Goal: Check status: Check status

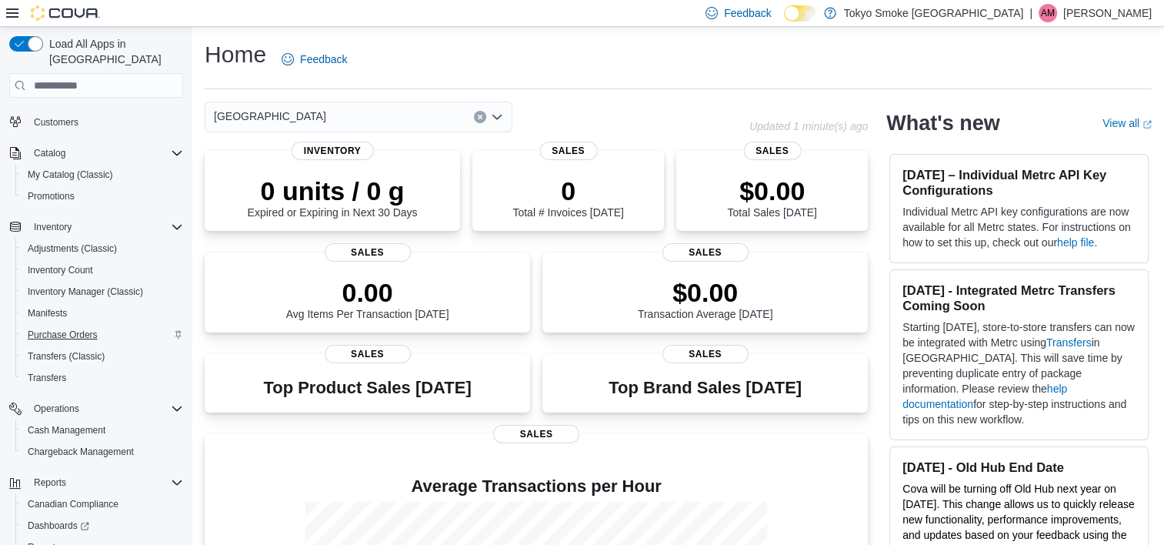
scroll to position [145, 0]
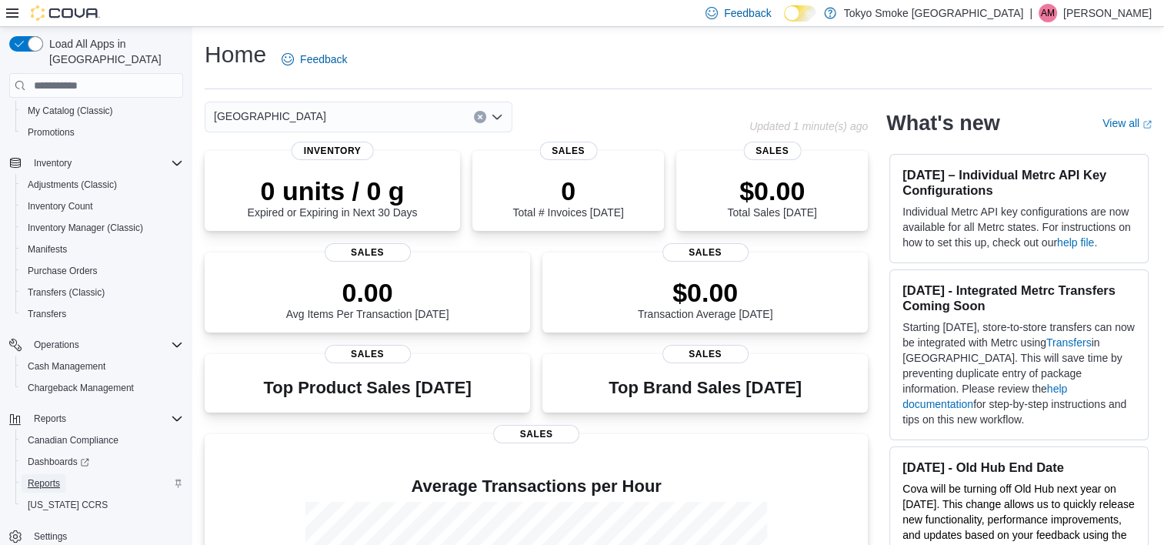
click at [49, 477] on span "Reports" at bounding box center [44, 483] width 32 height 12
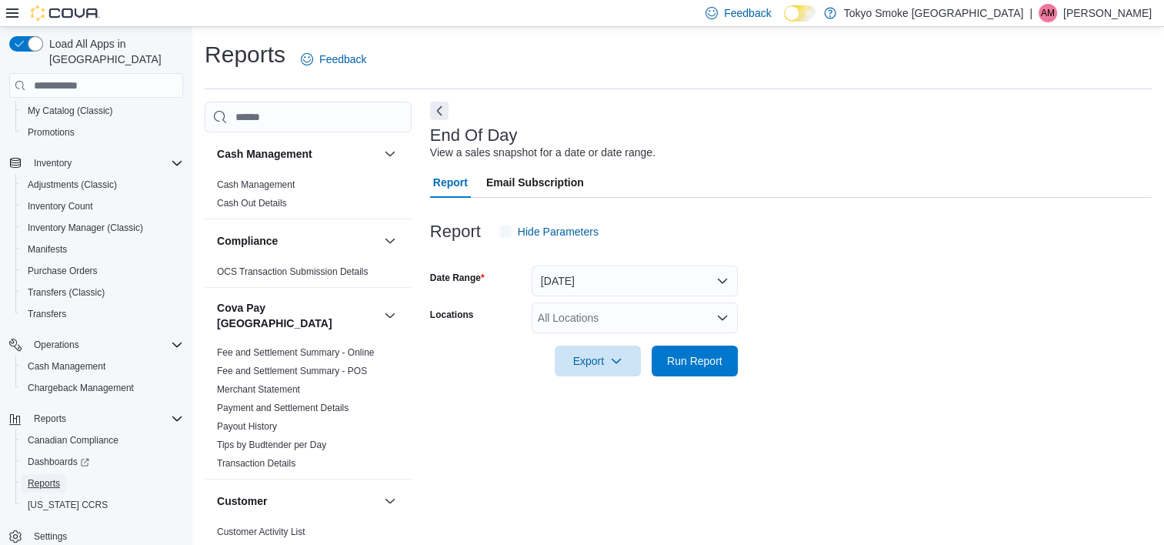
scroll to position [8, 0]
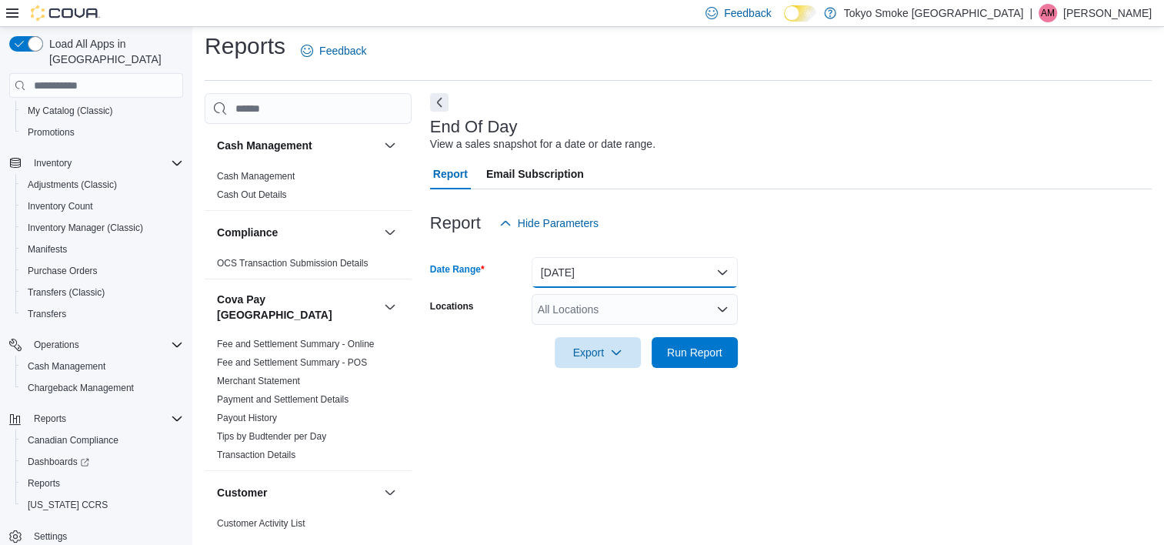
click at [607, 271] on button "[DATE]" at bounding box center [635, 272] width 206 height 31
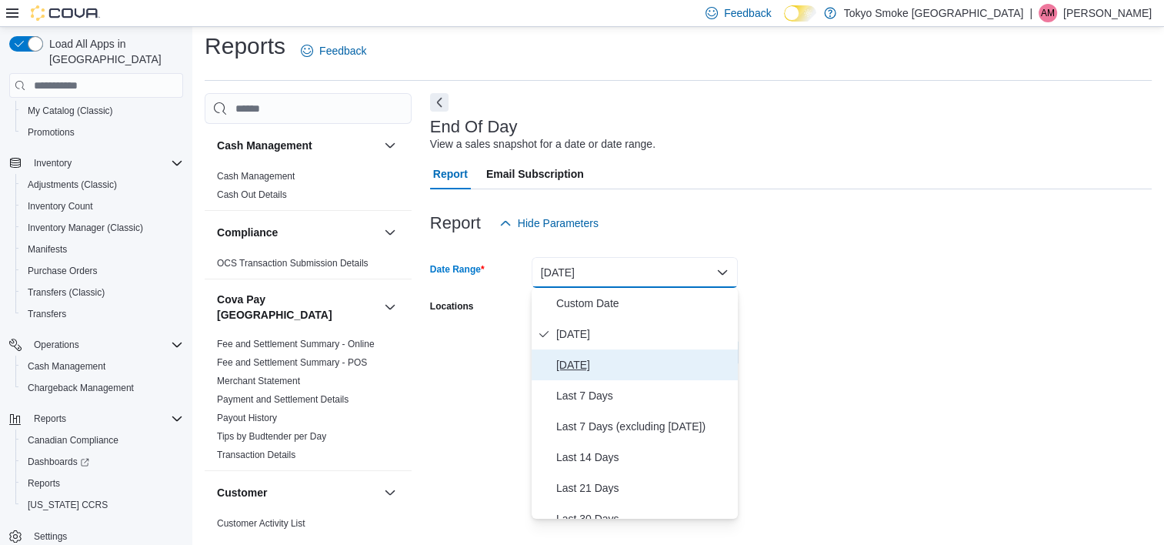
click at [583, 363] on span "[DATE]" at bounding box center [643, 365] width 175 height 18
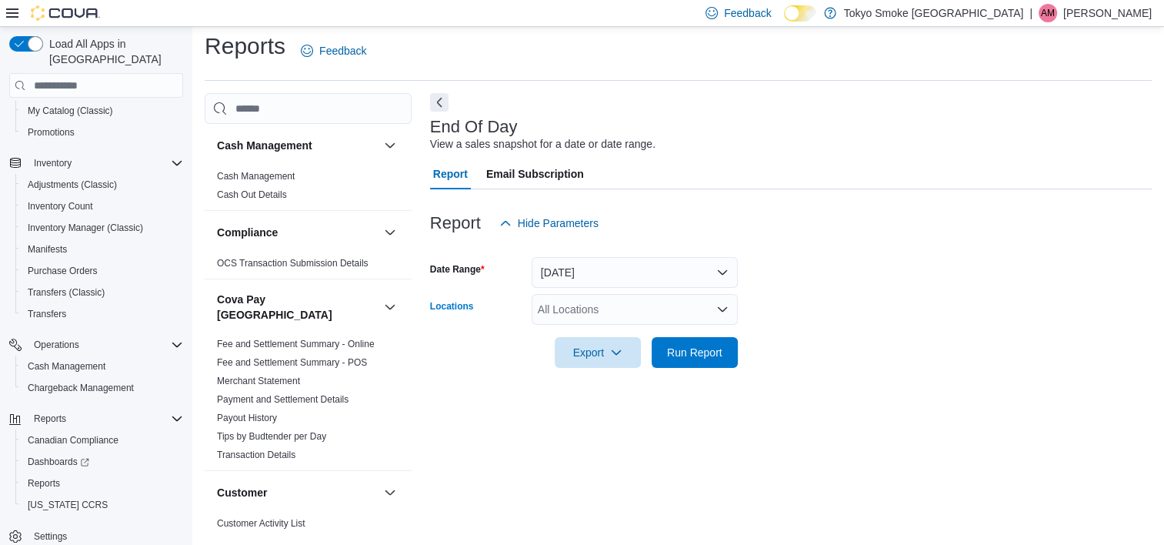
click at [663, 311] on div "All Locations" at bounding box center [635, 309] width 206 height 31
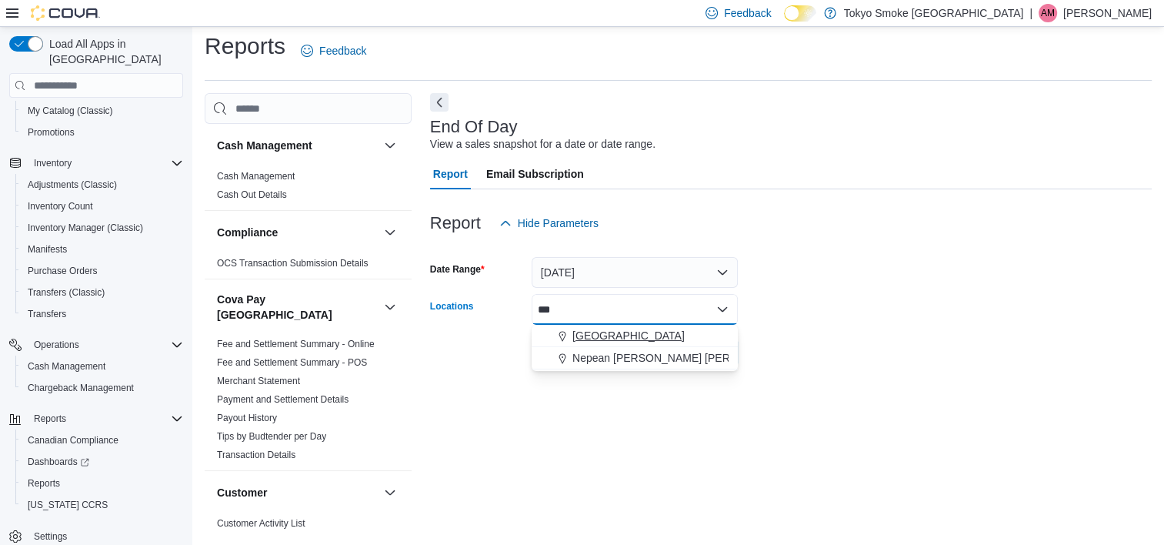
type input "***"
click at [611, 339] on span "[GEOGRAPHIC_DATA]" at bounding box center [629, 335] width 112 height 15
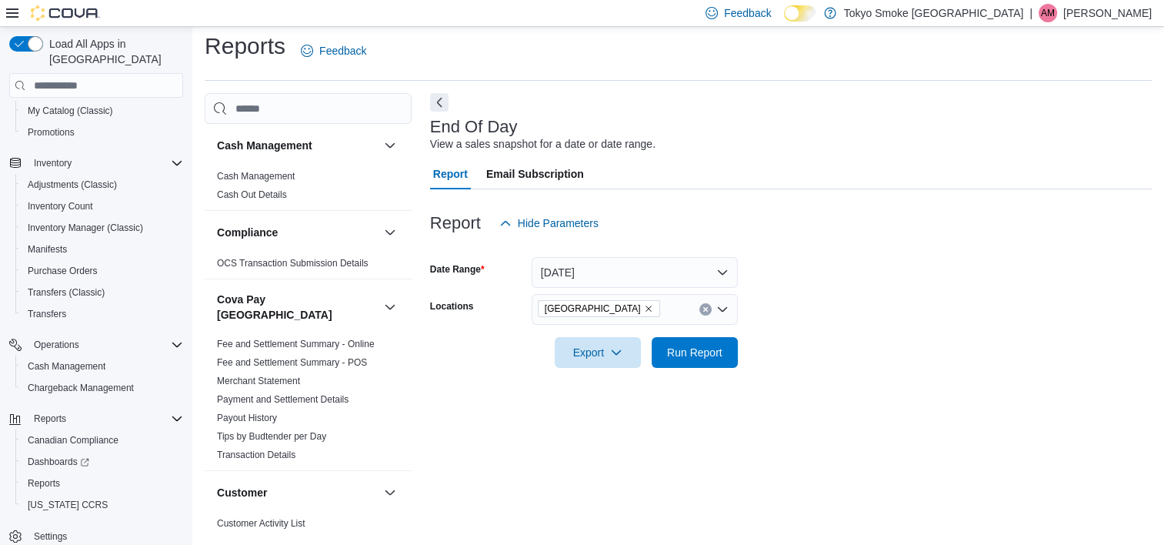
click at [823, 321] on form "Date Range [DATE] Locations Mount Pearl Commonwealth Export Run Report" at bounding box center [791, 303] width 722 height 129
click at [709, 353] on span "Run Report" at bounding box center [694, 351] width 55 height 15
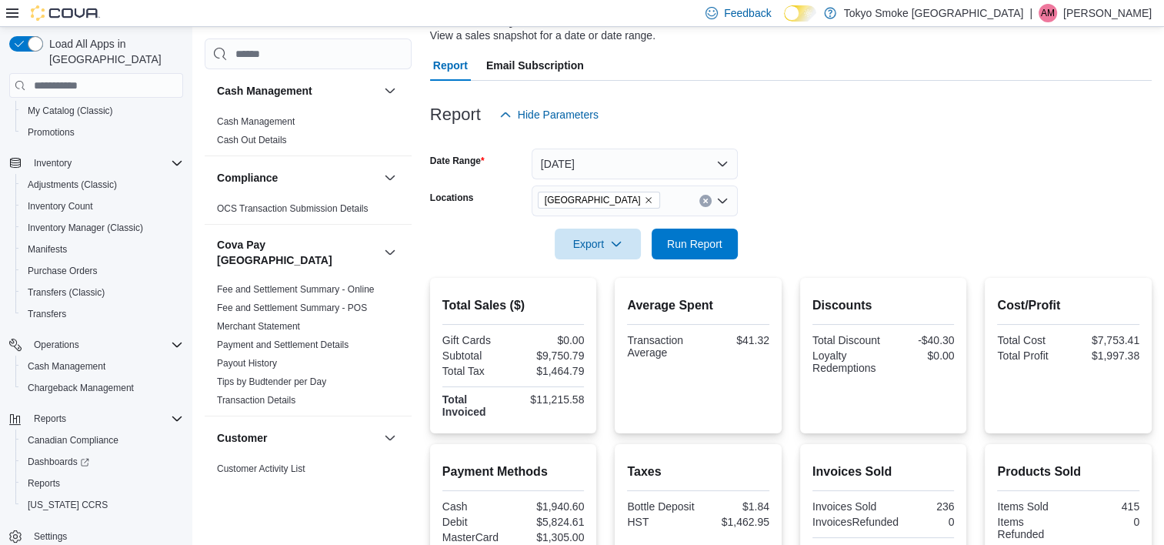
scroll to position [316, 0]
